Goal: Information Seeking & Learning: Find specific fact

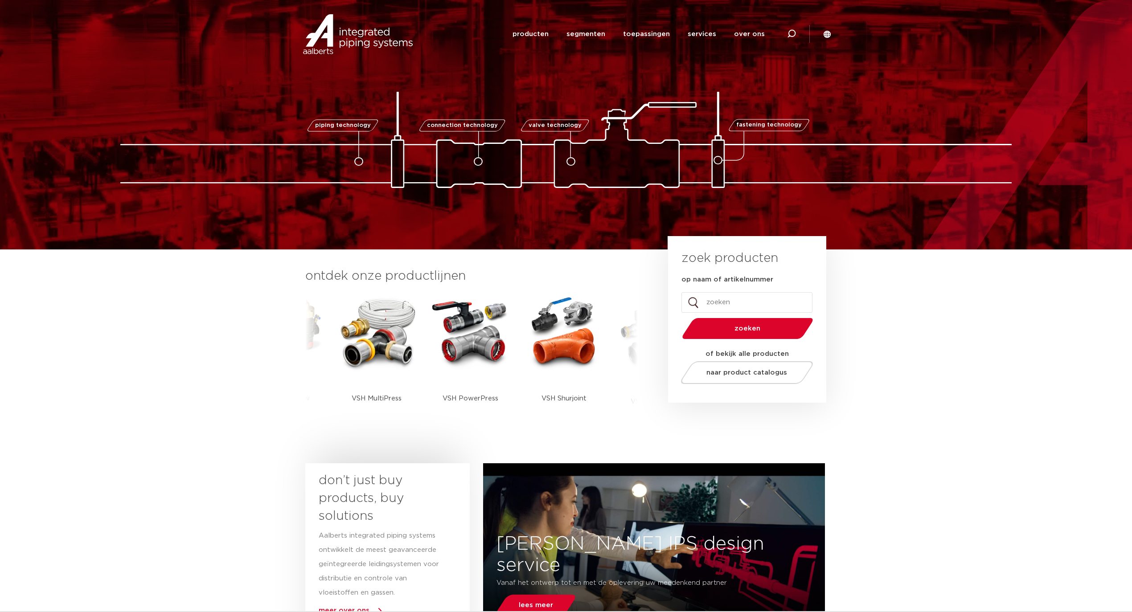
click at [734, 297] on input "op naam of artikelnummer" at bounding box center [746, 302] width 131 height 21
type input "7130"
click at [679, 317] on button "zoeken" at bounding box center [748, 328] width 138 height 23
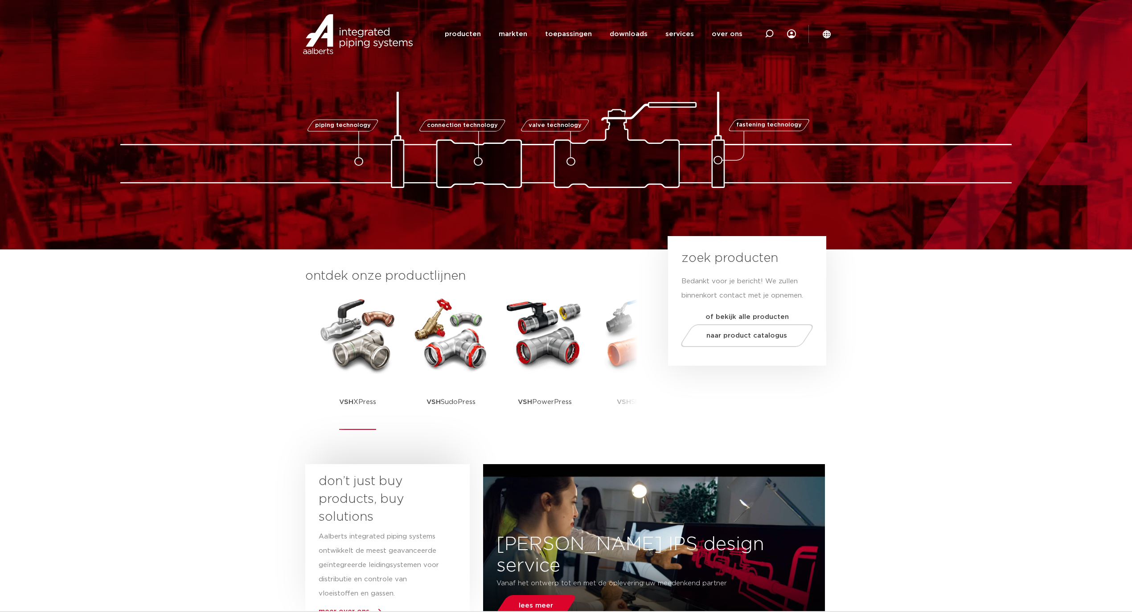
click at [371, 373] on img at bounding box center [357, 334] width 80 height 80
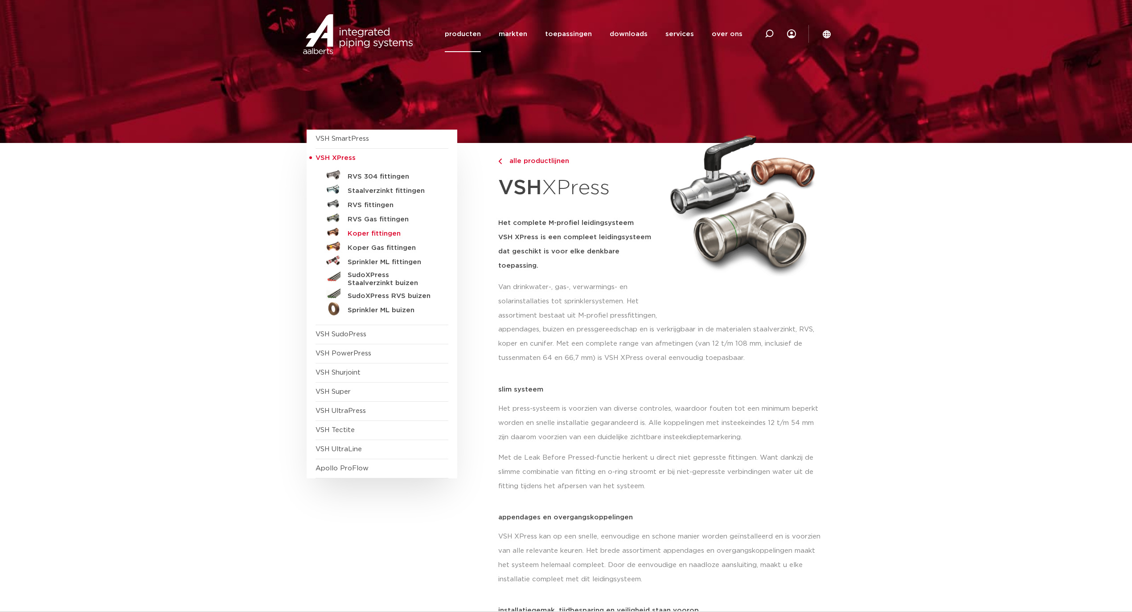
click at [362, 235] on h5 "Koper fittingen" at bounding box center [392, 234] width 88 height 8
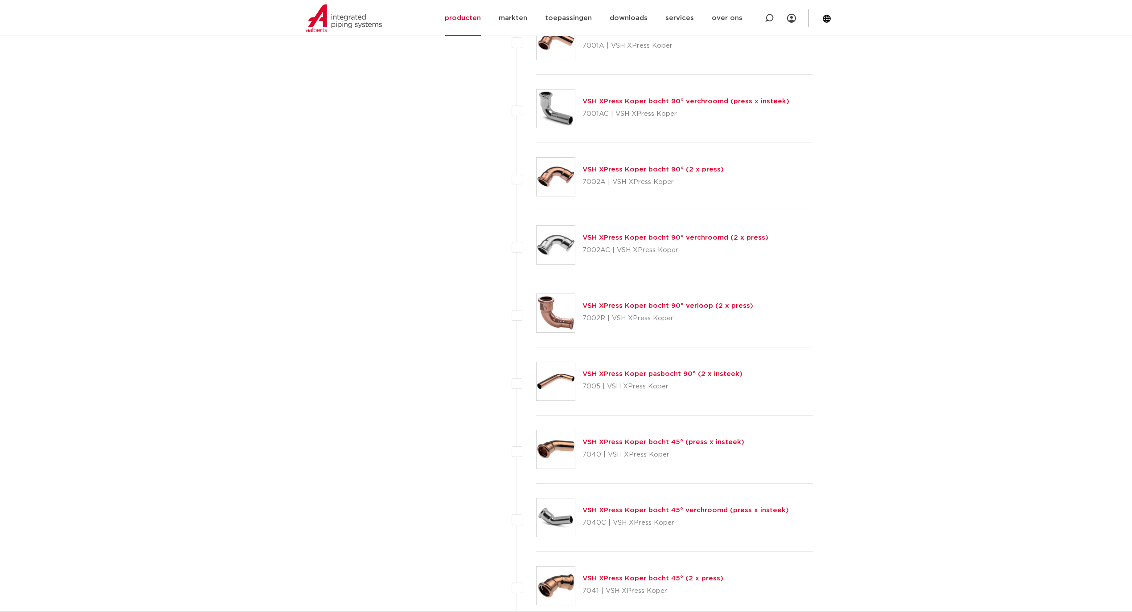
scroll to position [1723, 0]
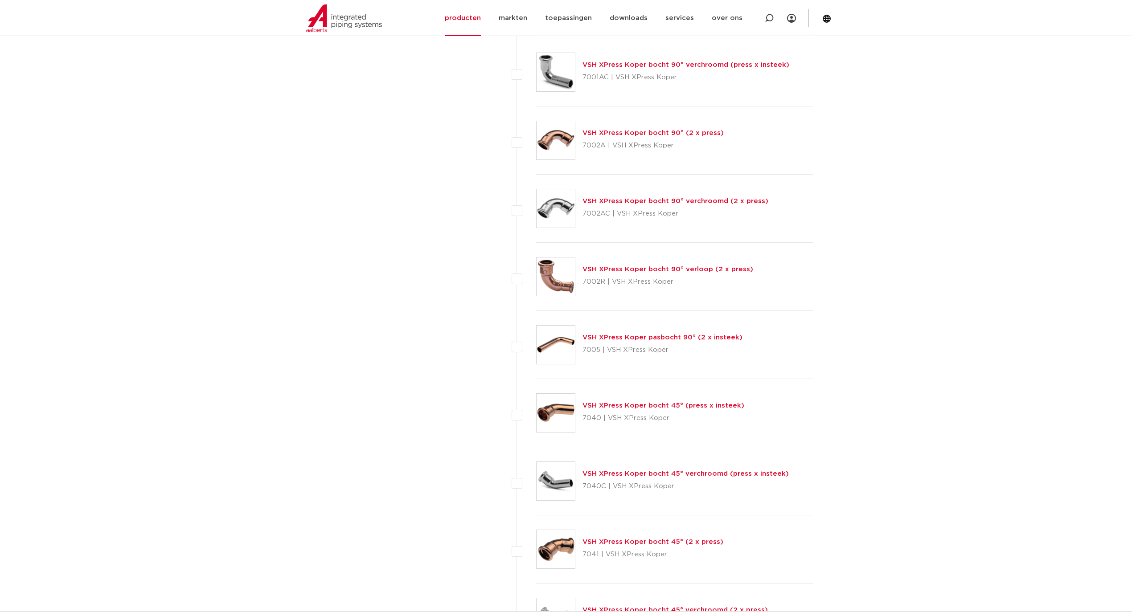
click at [640, 136] on link "VSH XPress Koper bocht 90° (2 x press)" at bounding box center [652, 133] width 141 height 7
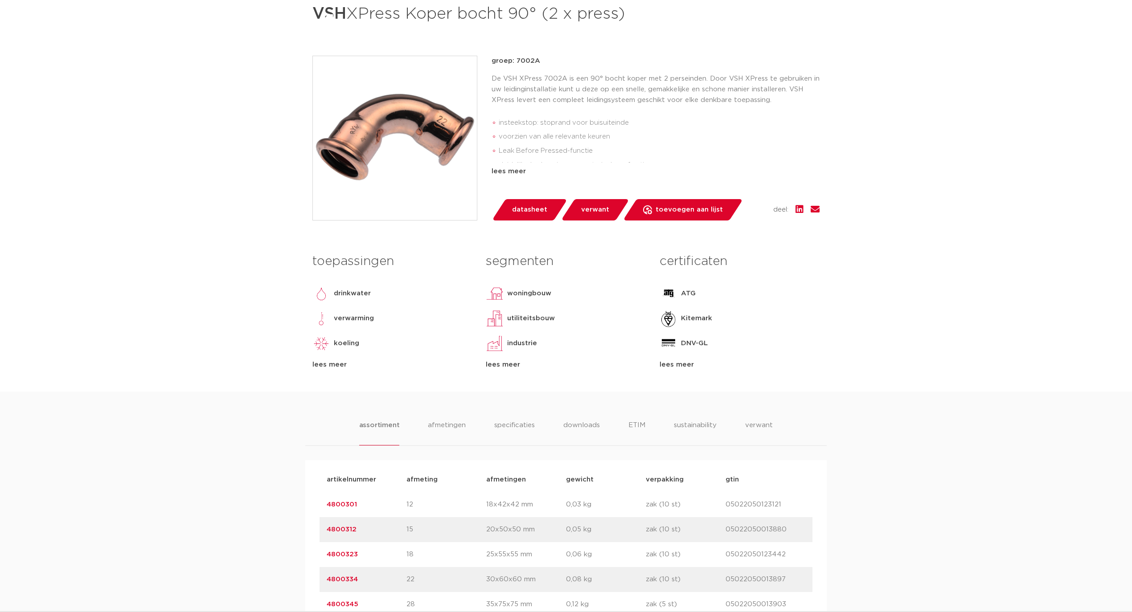
scroll to position [416, 0]
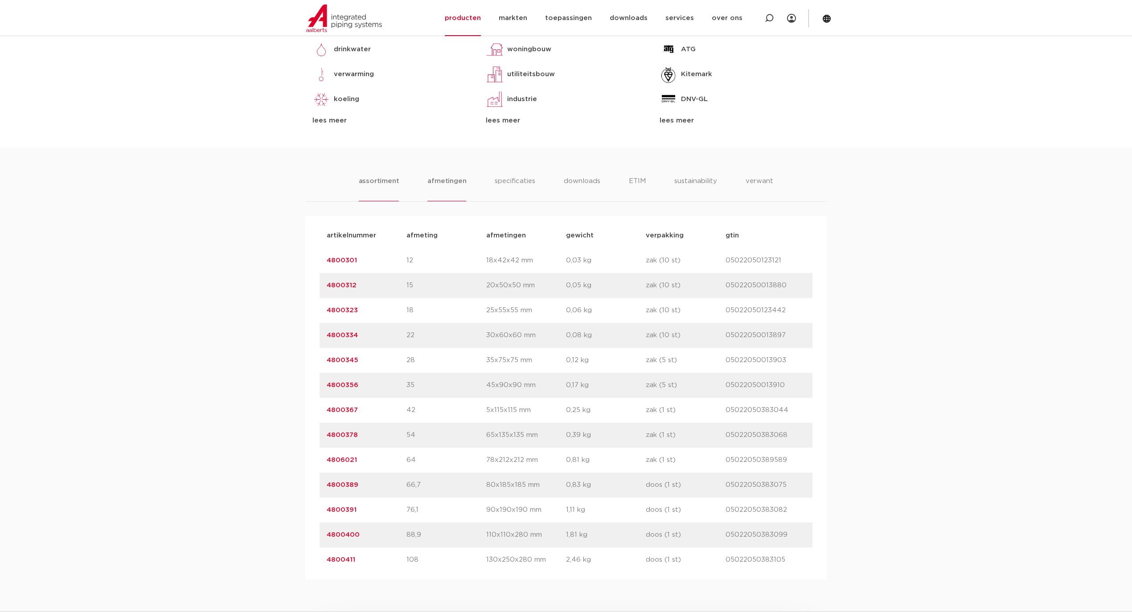
click at [442, 183] on li "afmetingen" at bounding box center [446, 188] width 39 height 25
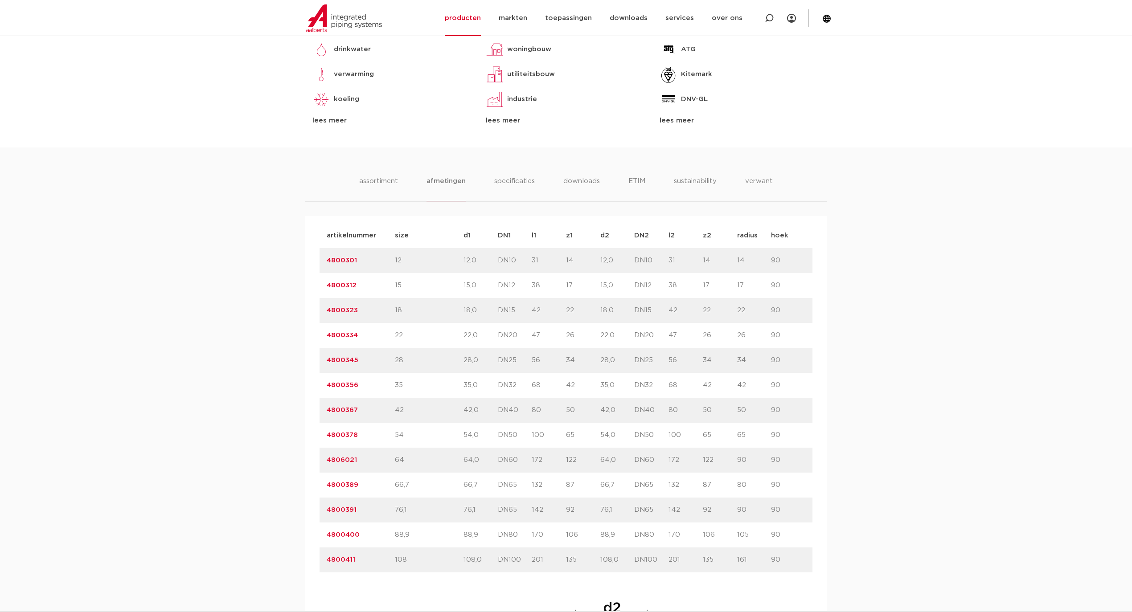
click at [336, 267] on div "artikelnummer 4800301 size 12" at bounding box center [566, 260] width 493 height 25
click at [336, 263] on link "4800301" at bounding box center [342, 260] width 30 height 7
